Goal: Navigation & Orientation: Find specific page/section

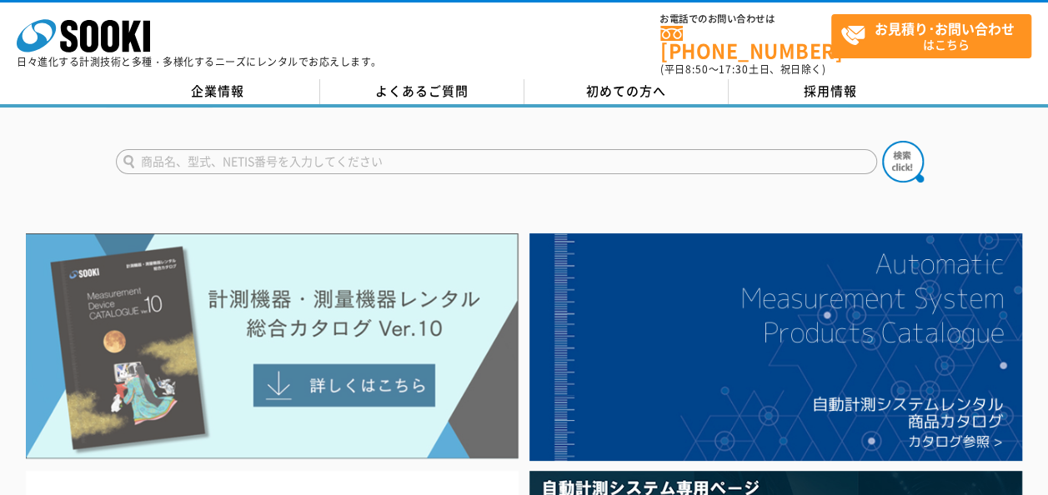
click at [267, 357] on img at bounding box center [272, 347] width 493 height 226
